Goal: Task Accomplishment & Management: Manage account settings

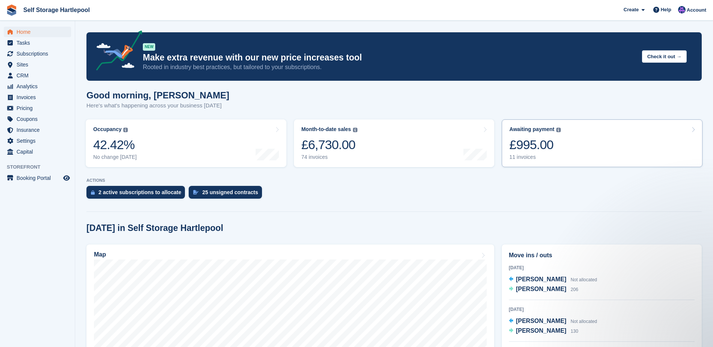
click at [598, 136] on link "Awaiting payment The total outstanding balance on all open invoices. £995.00 11…" at bounding box center [602, 143] width 201 height 48
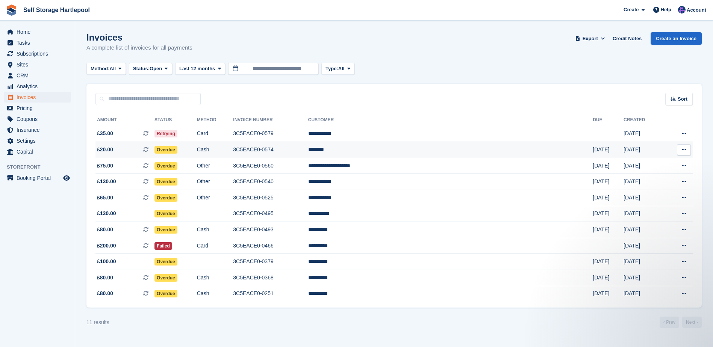
click at [153, 150] on span "£20.00 This is a recurring subscription invoice." at bounding box center [124, 150] width 59 height 8
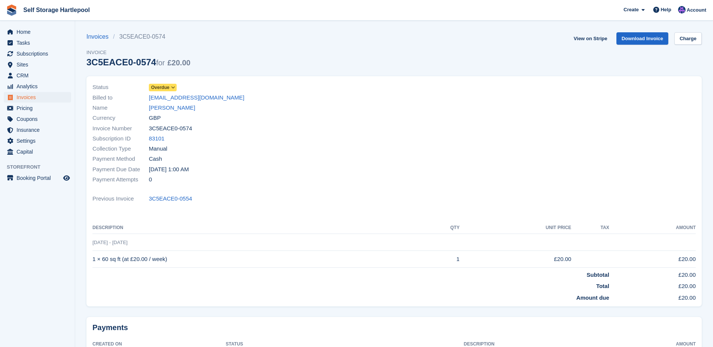
click at [170, 86] on span at bounding box center [173, 88] width 6 height 6
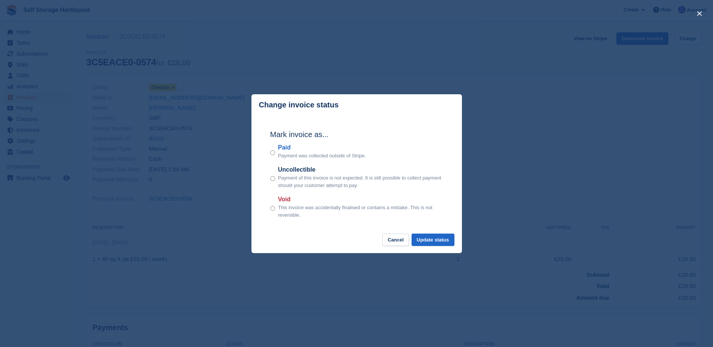
click at [275, 157] on div "Paid Payment was collected outside of Stripe." at bounding box center [356, 151] width 173 height 17
click at [434, 241] on button "Update status" at bounding box center [432, 240] width 43 height 12
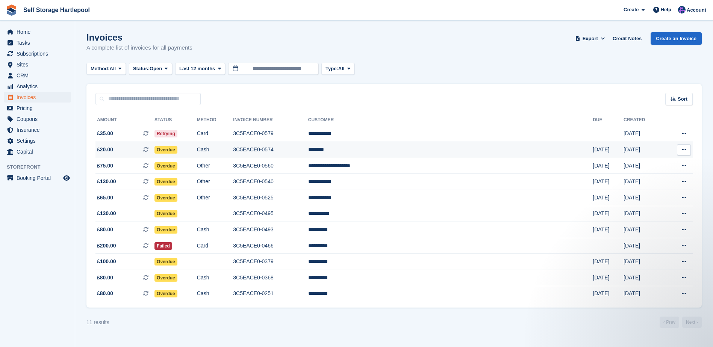
click at [197, 153] on td "Overdue" at bounding box center [175, 150] width 42 height 16
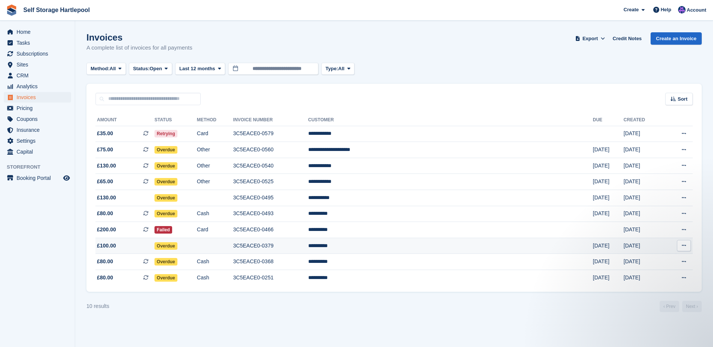
click at [197, 246] on td "Overdue" at bounding box center [175, 246] width 42 height 16
click at [36, 33] on span "Home" at bounding box center [39, 32] width 45 height 11
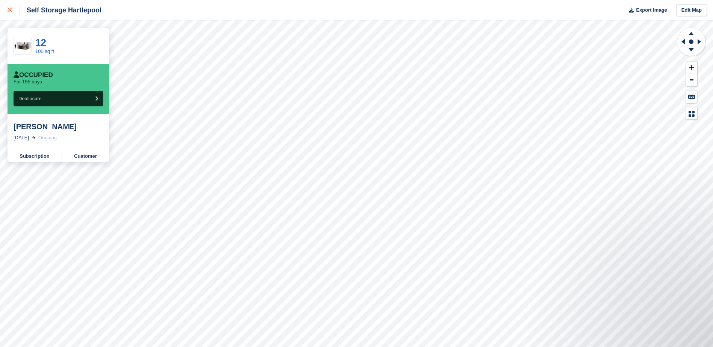
click at [11, 9] on icon at bounding box center [10, 10] width 5 height 5
